Goal: Task Accomplishment & Management: Complete application form

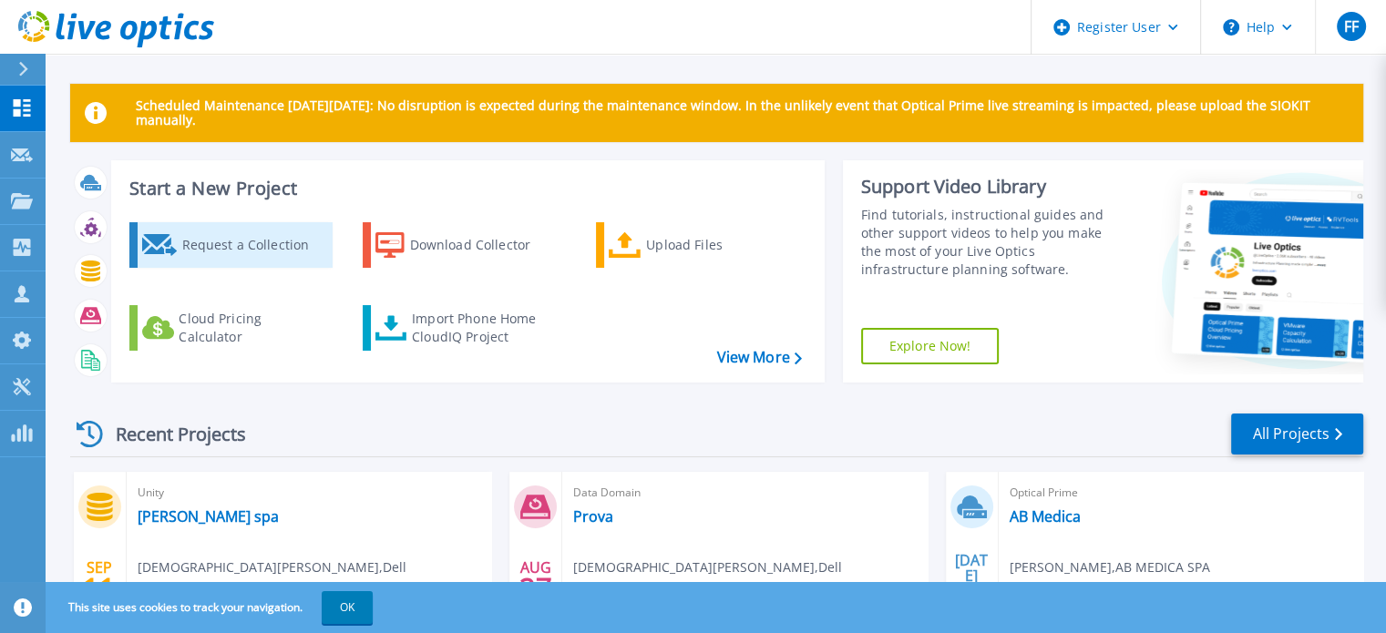
click at [189, 240] on div "Request a Collection" at bounding box center [254, 245] width 146 height 36
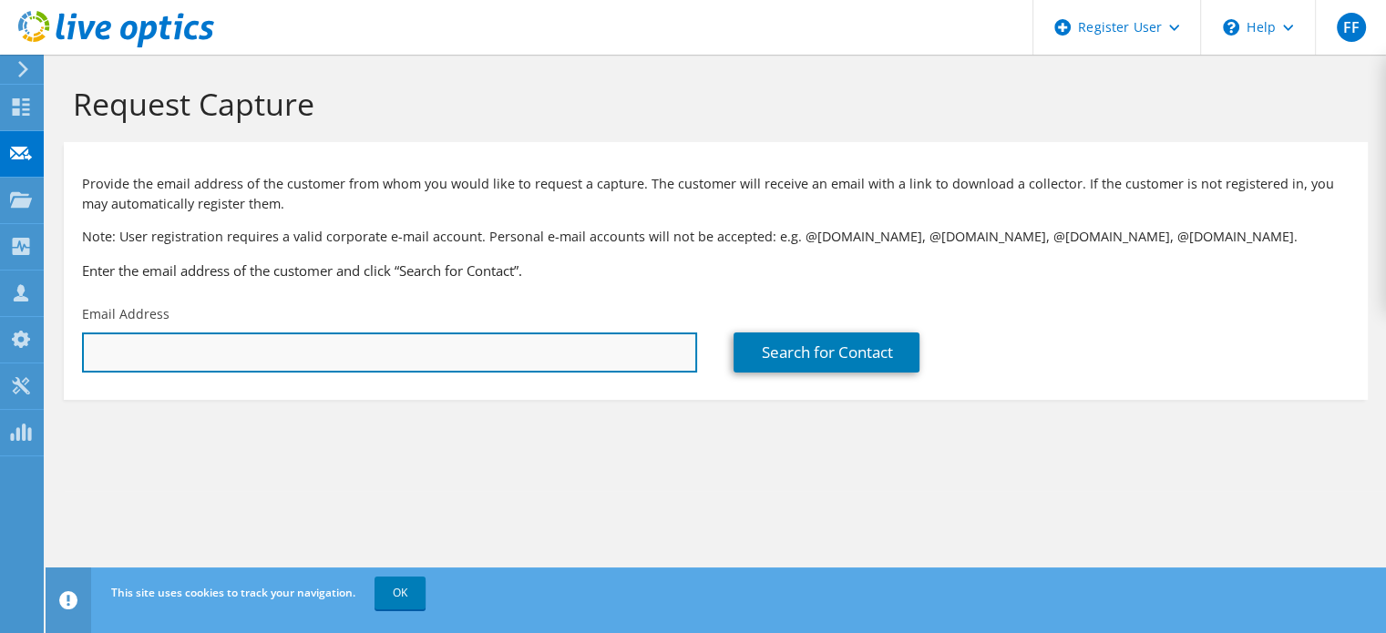
click at [247, 340] on input "text" at bounding box center [389, 352] width 615 height 40
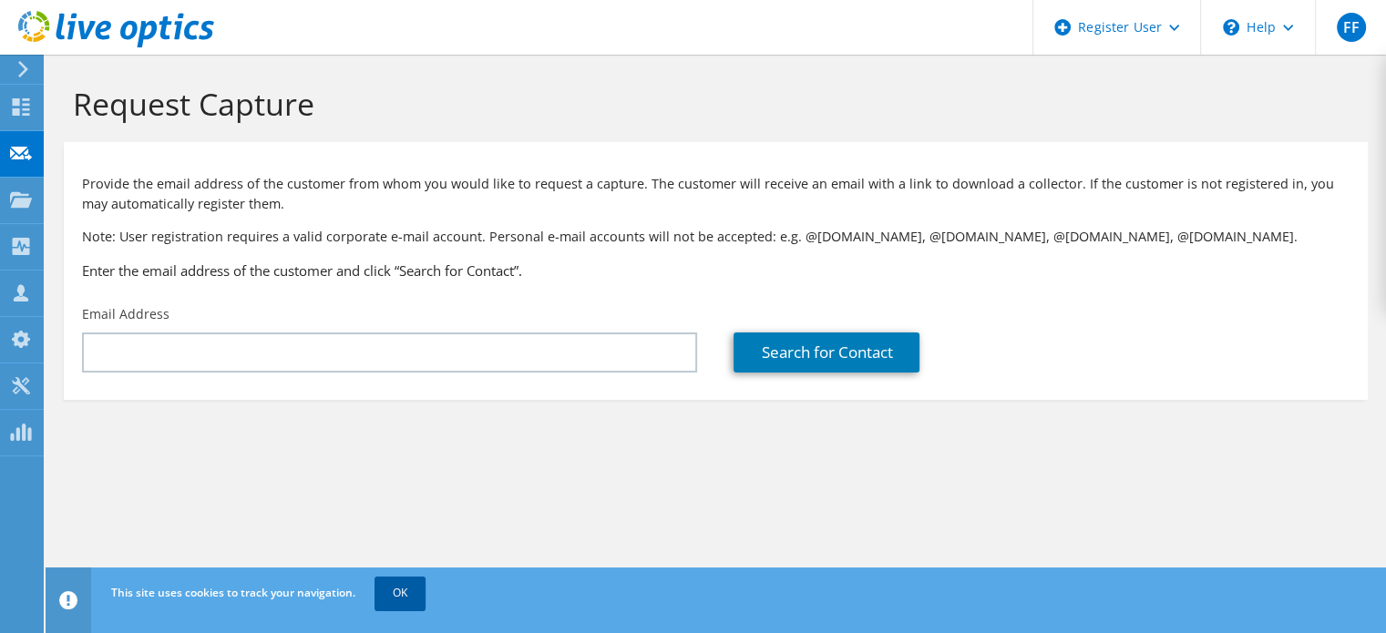
click at [408, 586] on link "OK" at bounding box center [399, 593] width 51 height 33
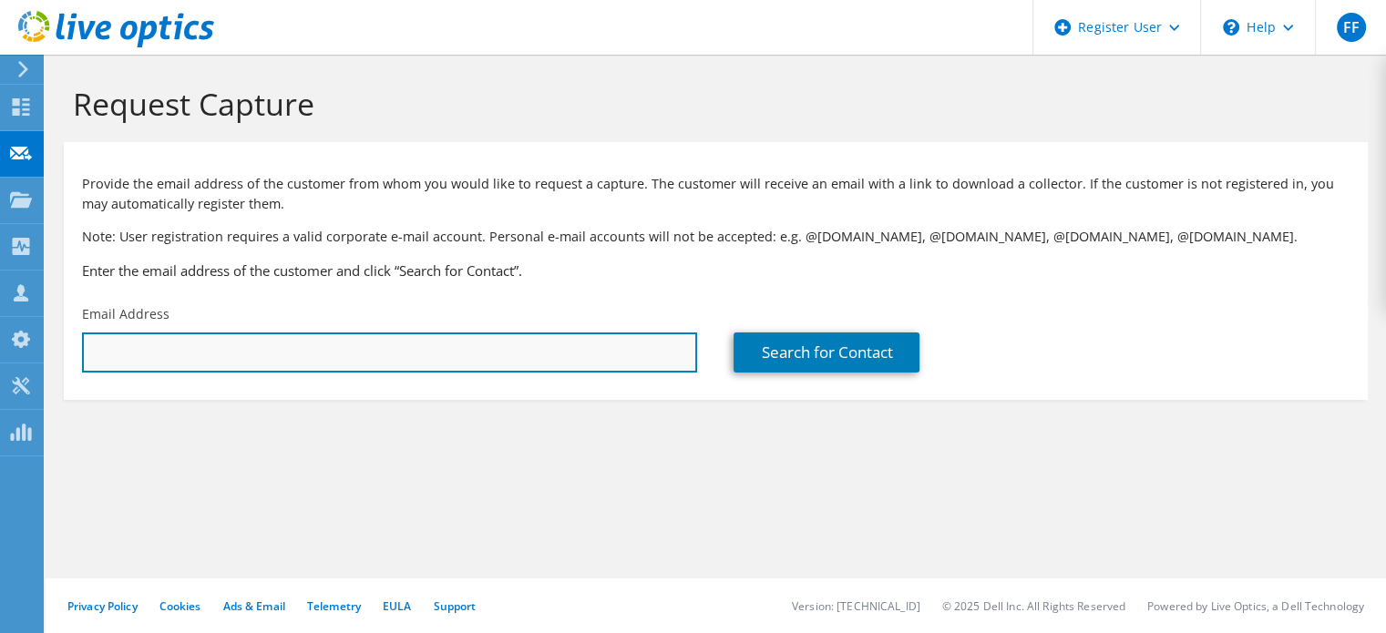
click at [328, 349] on input "text" at bounding box center [389, 352] width 615 height 40
paste input "[PERSON_NAME][EMAIL_ADDRESS][PERSON_NAME][DOMAIN_NAME]"
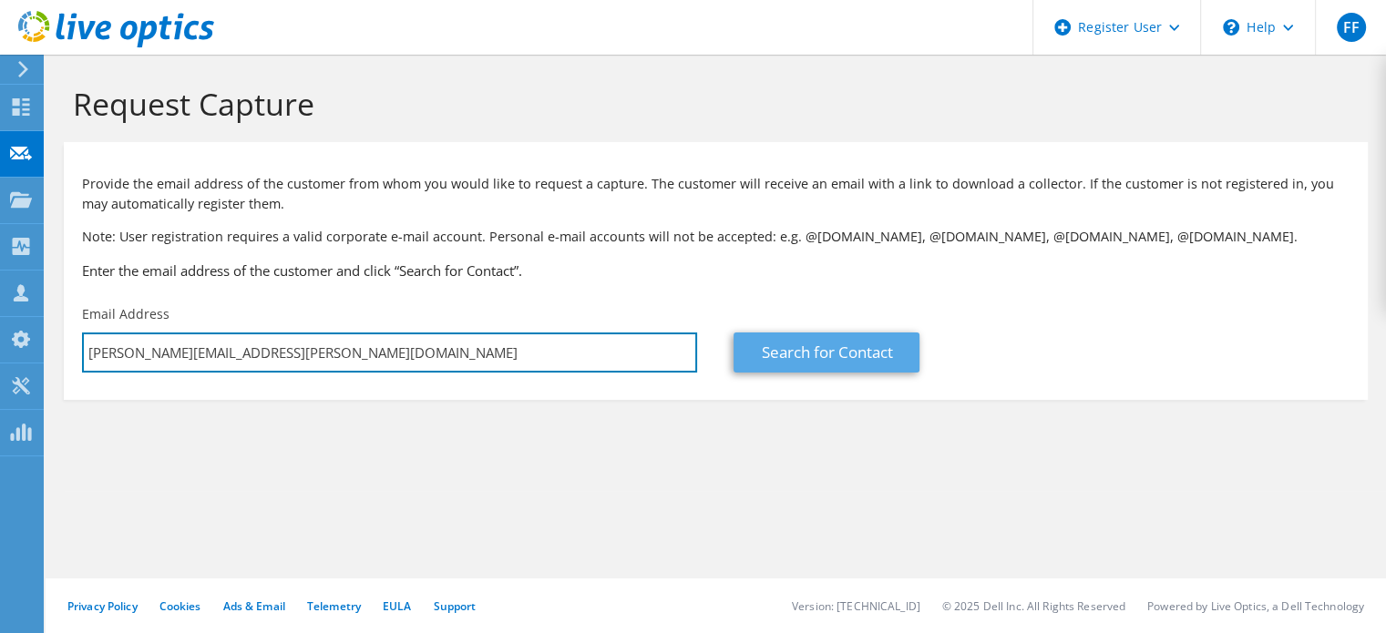
type input "[PERSON_NAME][EMAIL_ADDRESS][PERSON_NAME][DOMAIN_NAME]"
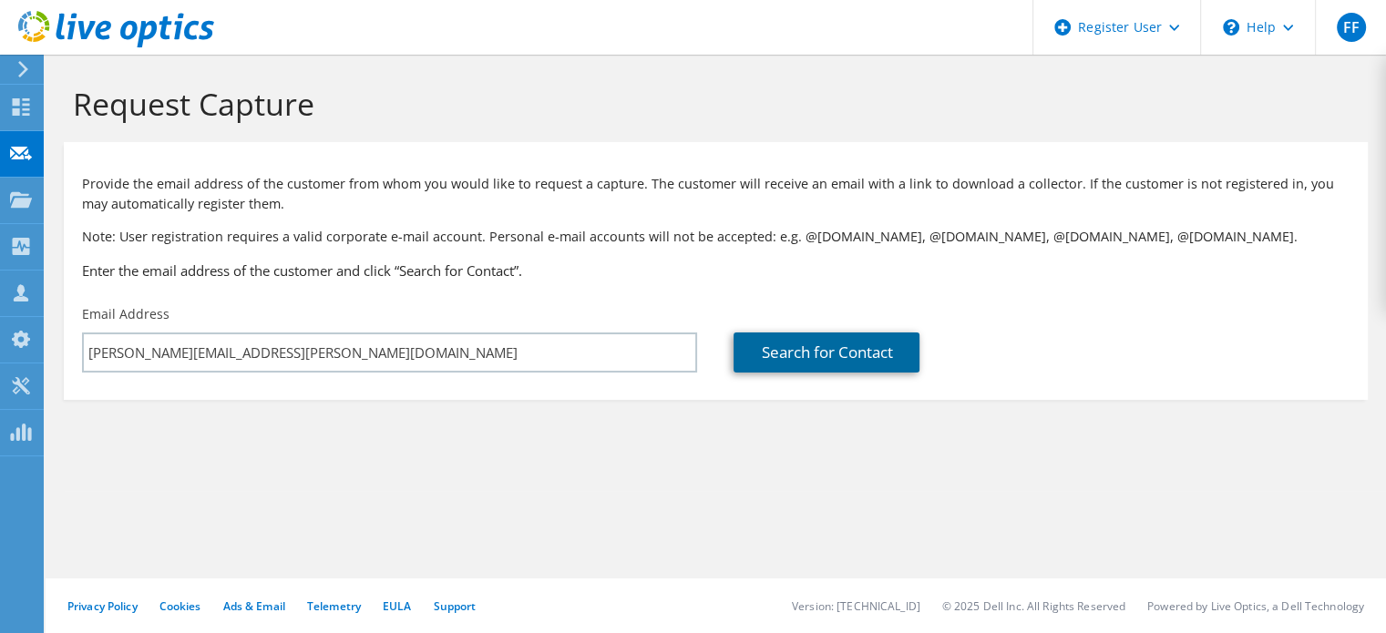
click at [797, 355] on link "Search for Contact" at bounding box center [826, 352] width 186 height 40
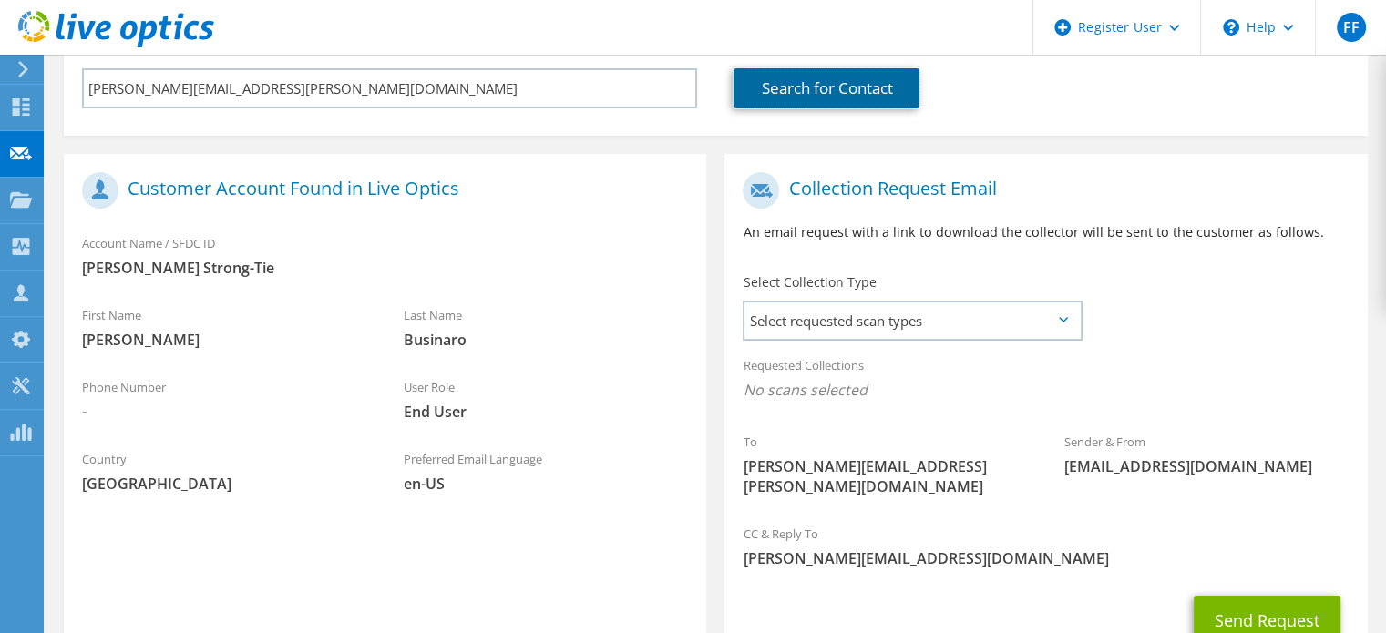
scroll to position [292, 0]
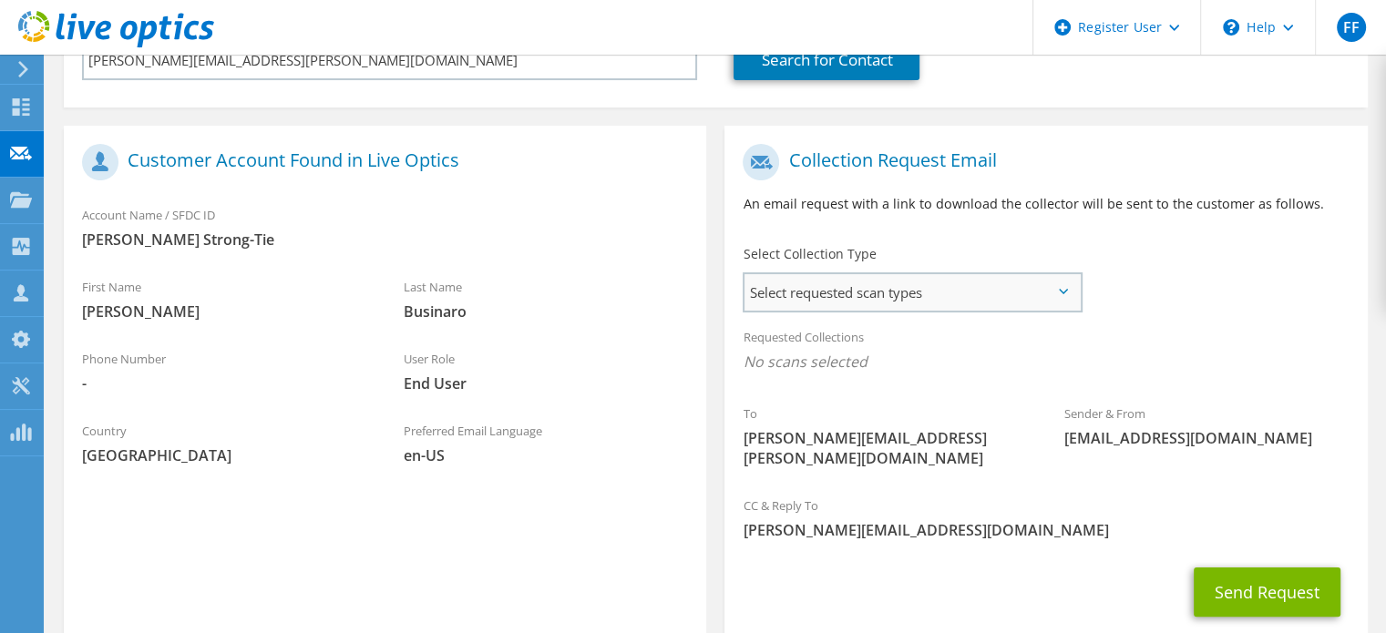
click at [1069, 287] on span "Select requested scan types" at bounding box center [911, 292] width 335 height 36
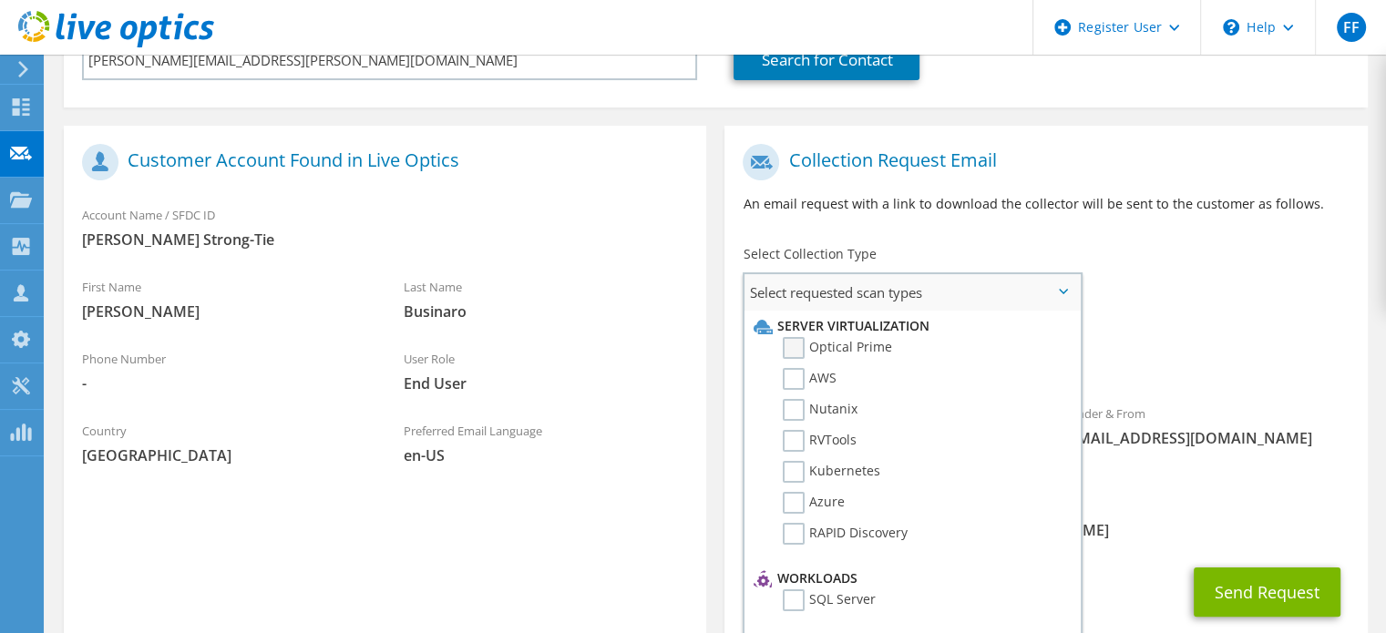
click at [790, 341] on label "Optical Prime" at bounding box center [836, 348] width 109 height 22
click at [0, 0] on input "Optical Prime" at bounding box center [0, 0] width 0 height 0
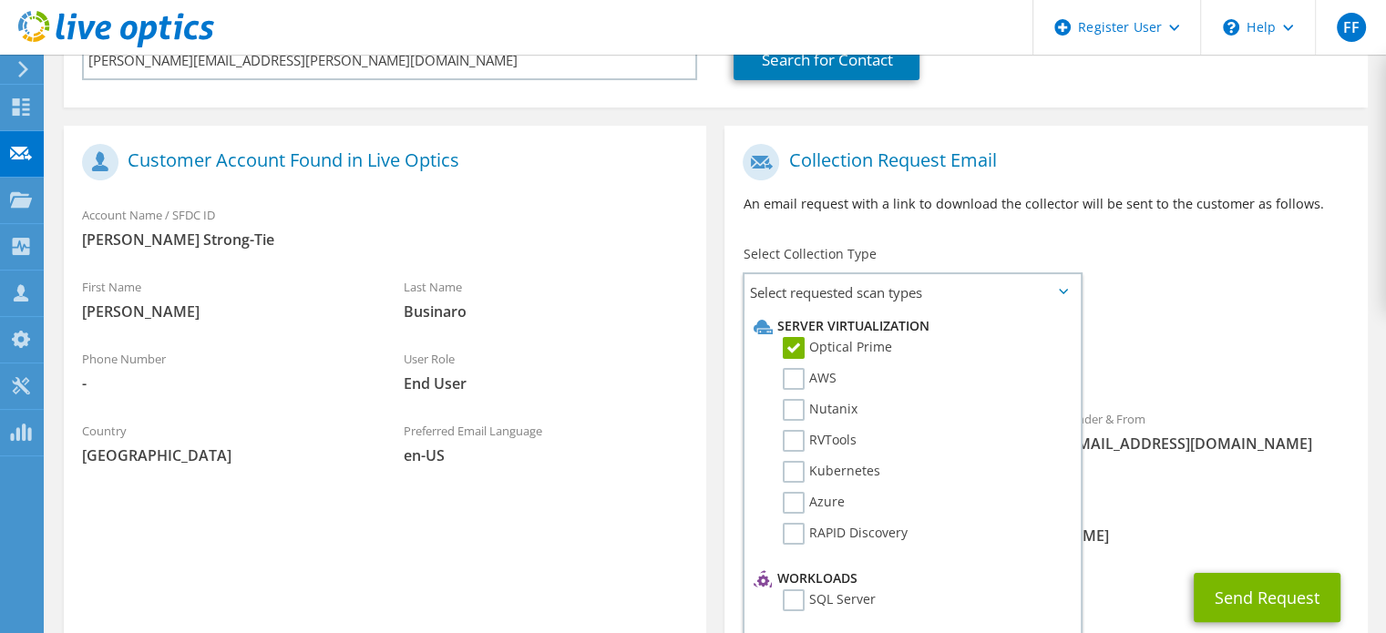
scroll to position [389, 0]
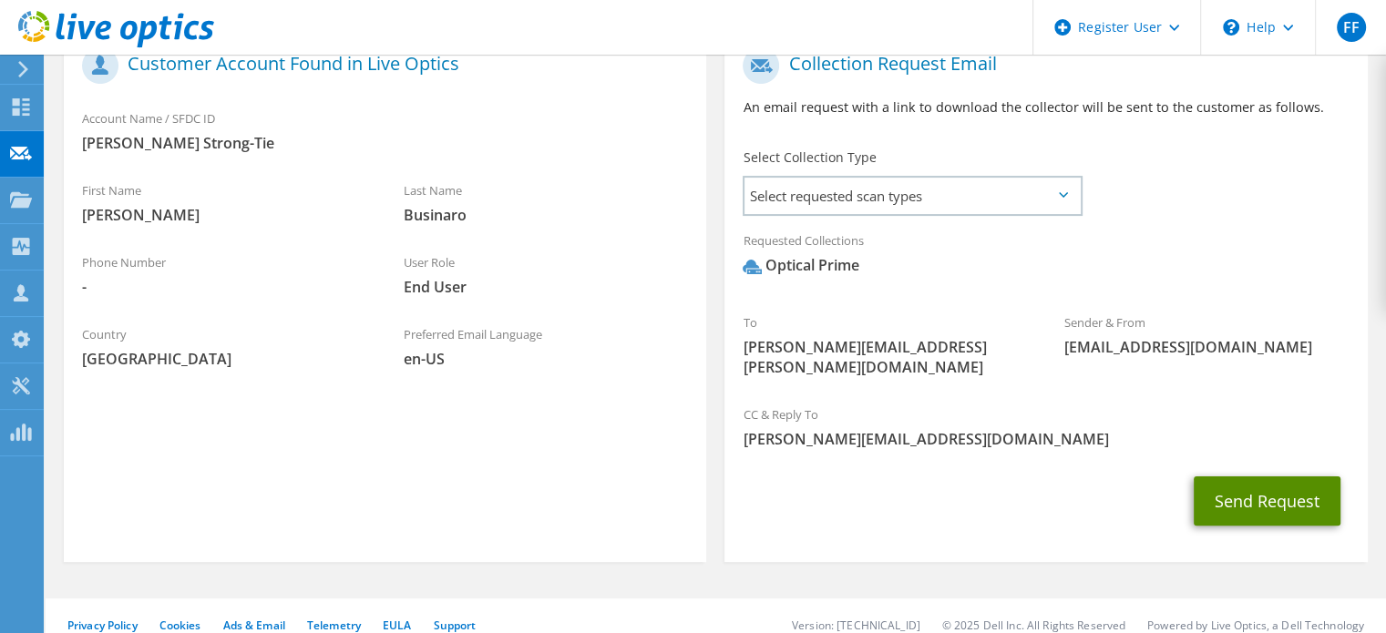
click at [1265, 476] on button "Send Request" at bounding box center [1266, 500] width 147 height 49
